Goal: Navigation & Orientation: Find specific page/section

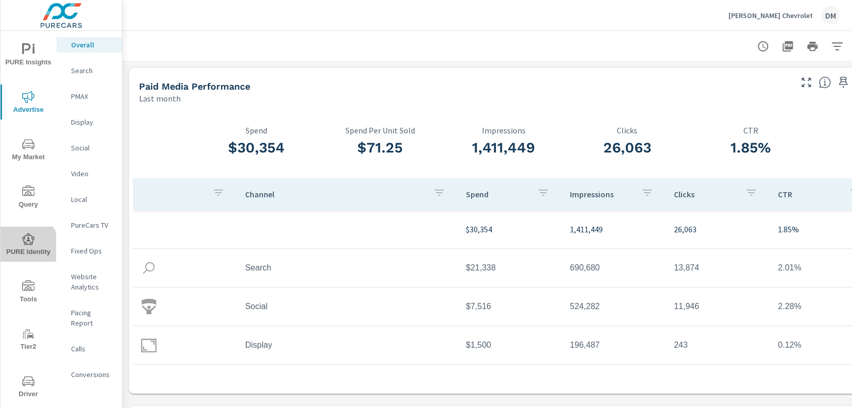
click at [26, 246] on span "PURE Identity" at bounding box center [28, 245] width 49 height 25
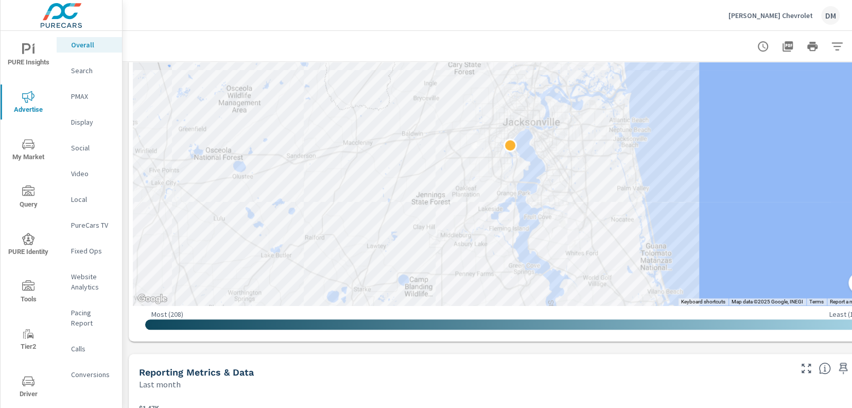
scroll to position [318, 0]
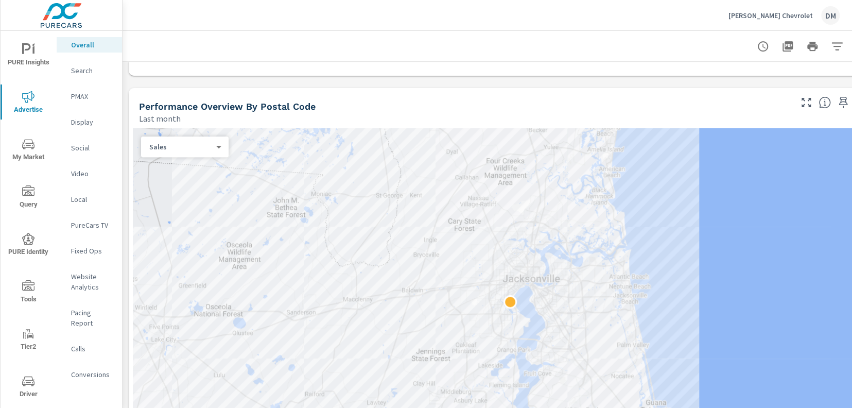
click at [172, 148] on body "PURE Insights Advertise My Market Query PURE Identity Tools Tier2 Driver Leave …" at bounding box center [426, 204] width 852 height 408
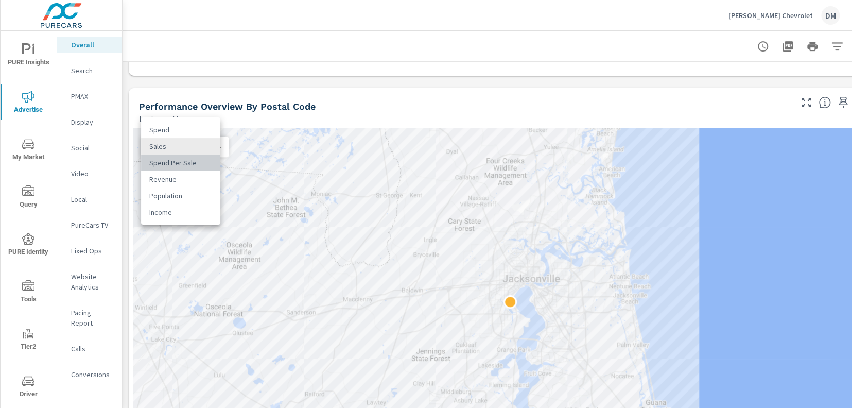
click at [173, 164] on li "Spend Per Sale" at bounding box center [180, 162] width 79 height 16
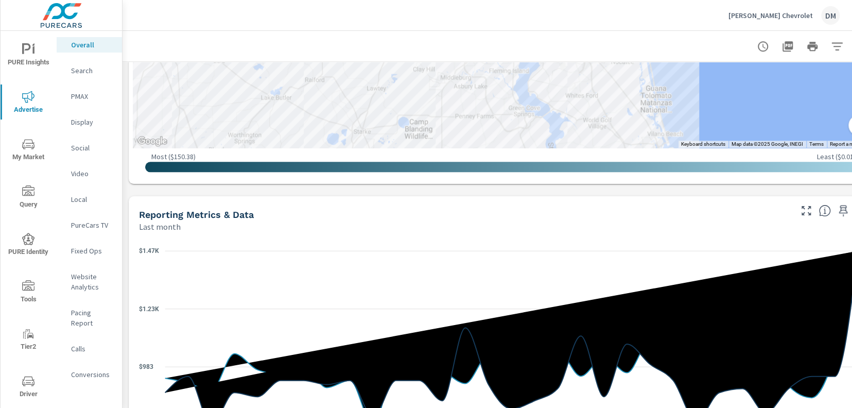
scroll to position [613, 0]
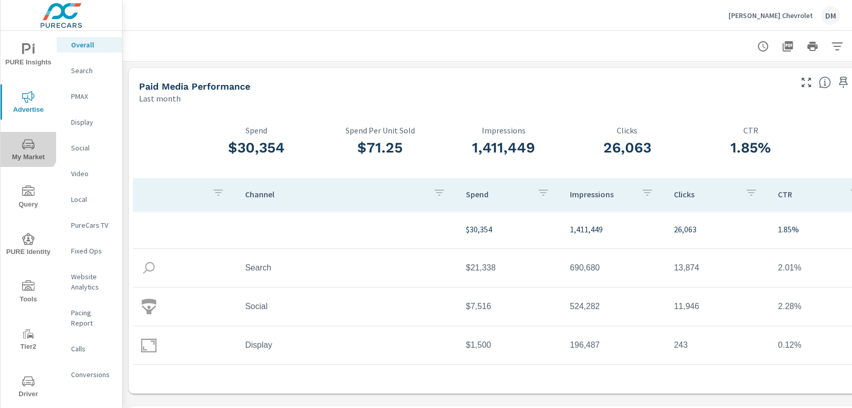
click at [25, 146] on icon "nav menu" at bounding box center [28, 144] width 12 height 10
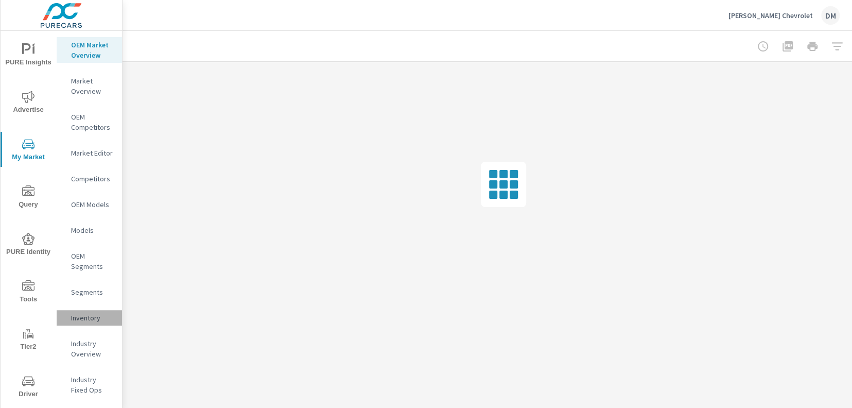
click at [87, 318] on p "Inventory" at bounding box center [92, 318] width 43 height 10
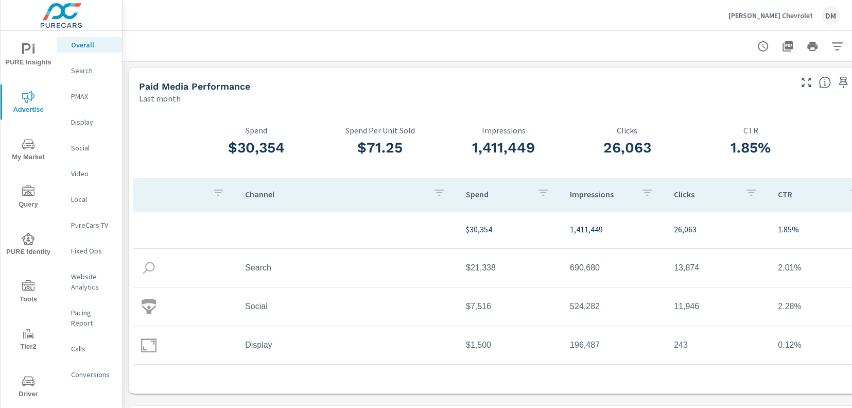
click at [32, 53] on icon "nav menu" at bounding box center [33, 50] width 2 height 8
click at [804, 14] on p "[PERSON_NAME] Chevrolet" at bounding box center [771, 15] width 84 height 9
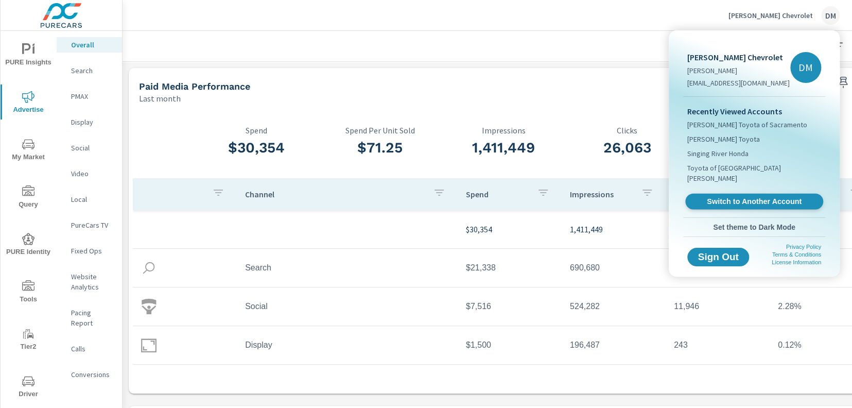
click at [775, 197] on span "Switch to Another Account" at bounding box center [754, 202] width 126 height 10
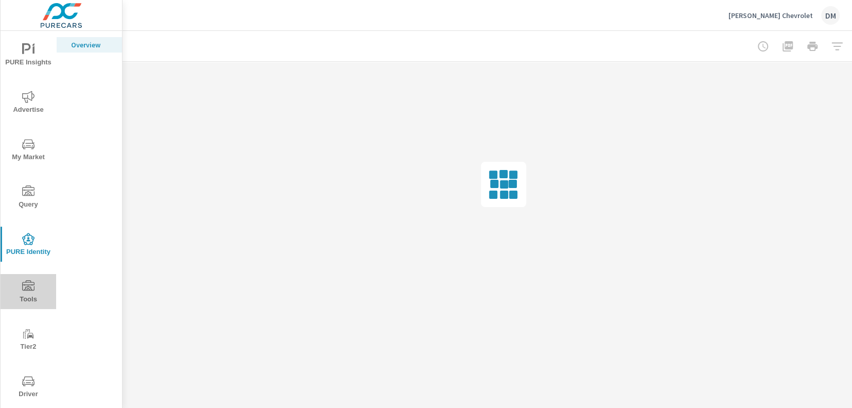
click at [33, 291] on span "Tools" at bounding box center [28, 292] width 49 height 25
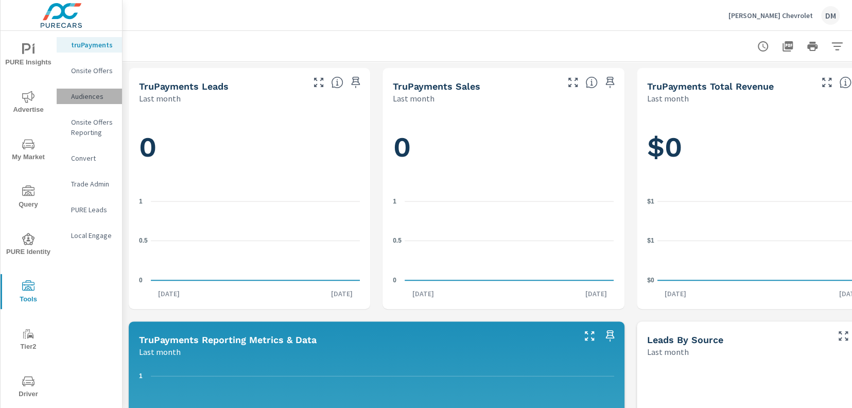
click at [90, 95] on p "Audiences" at bounding box center [92, 96] width 43 height 10
